Goal: Task Accomplishment & Management: Manage account settings

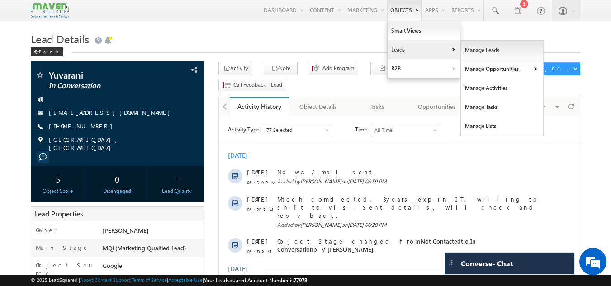
click at [477, 49] on link "Manage Leads" at bounding box center [502, 50] width 83 height 19
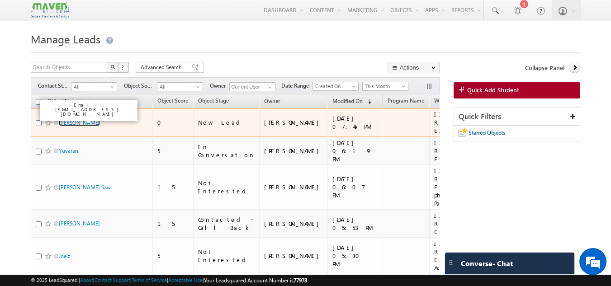
drag, startPoint x: 80, startPoint y: 117, endPoint x: 103, endPoint y: 119, distance: 22.2
click at [80, 119] on link "Gaurav shukla" at bounding box center [79, 122] width 41 height 7
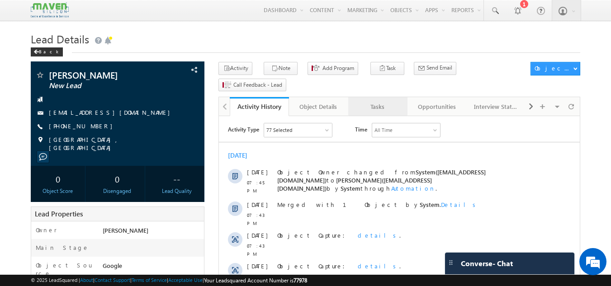
click at [376, 101] on div "Tasks" at bounding box center [377, 106] width 44 height 11
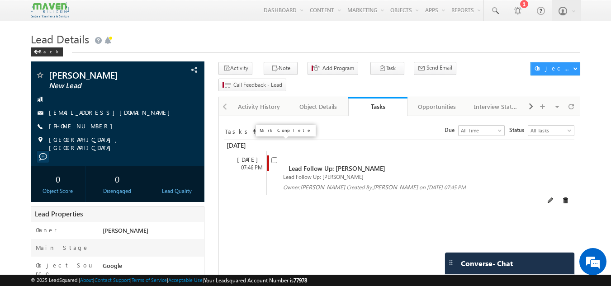
click at [275, 157] on input "checkbox" at bounding box center [274, 160] width 6 height 6
checkbox input "false"
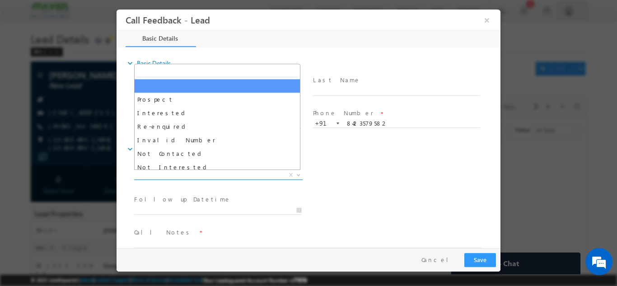
click at [191, 172] on span "X" at bounding box center [218, 174] width 169 height 9
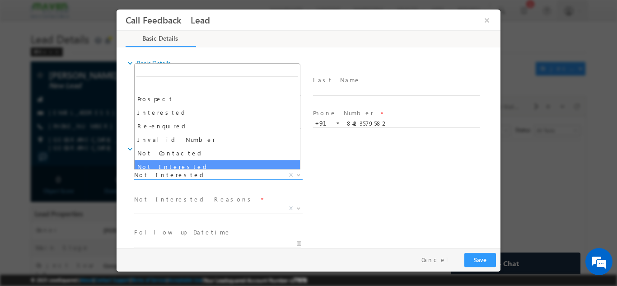
click at [183, 171] on span "Not Interested" at bounding box center [207, 174] width 147 height 8
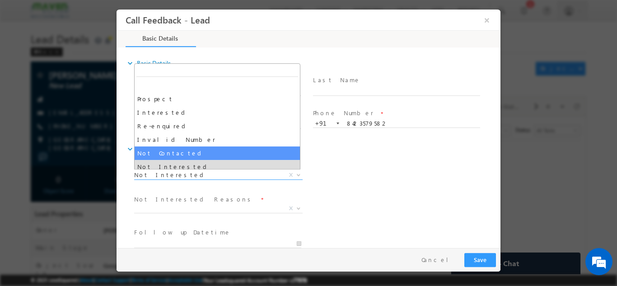
select select "Not Contacted"
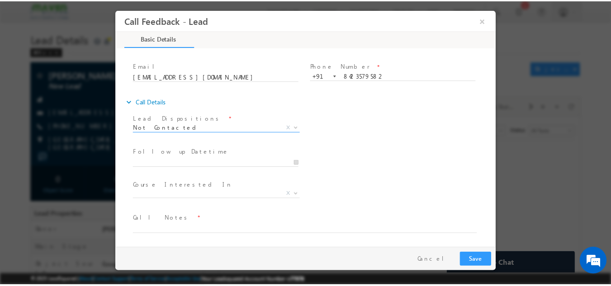
scroll to position [48, 0]
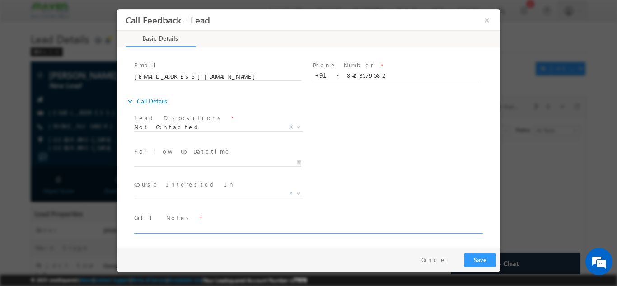
click at [172, 225] on textarea at bounding box center [308, 228] width 348 height 10
type textarea "N"
type textarea "DNP // calls not landing,"
click at [487, 259] on button "Save" at bounding box center [481, 260] width 32 height 14
